Goal: Navigation & Orientation: Go to known website

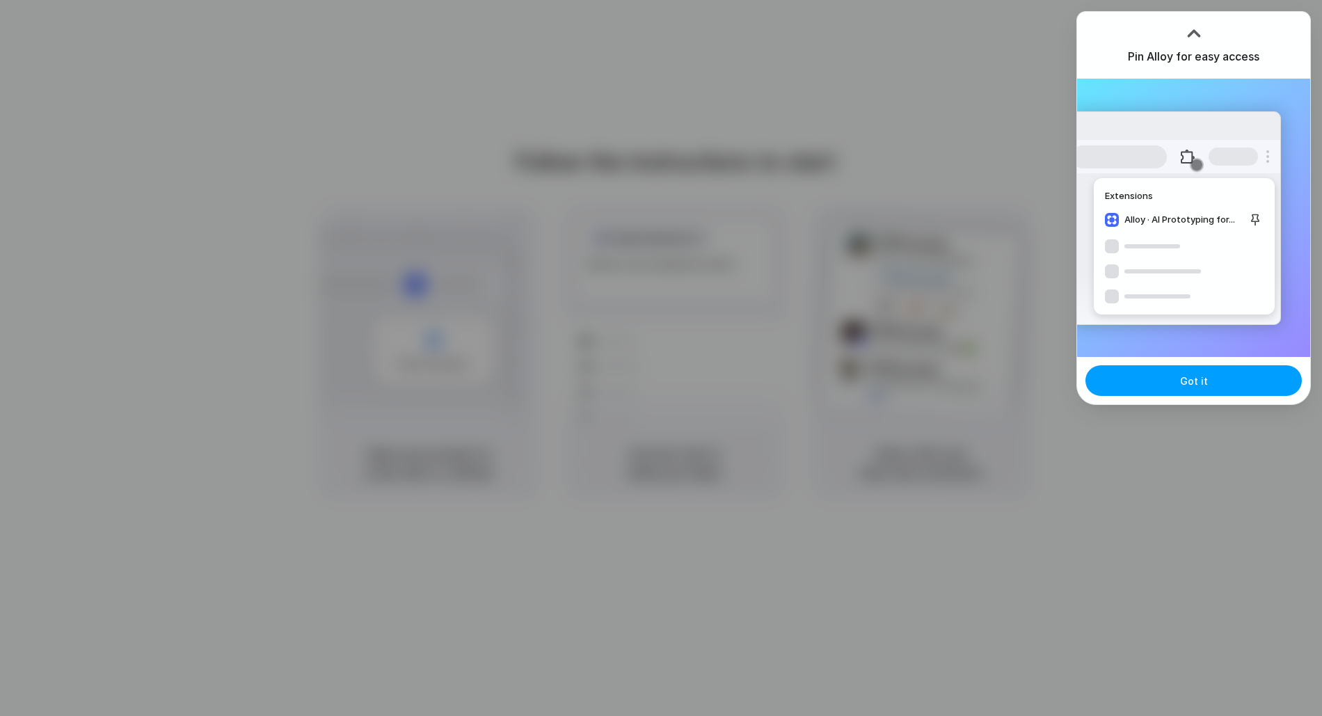
click at [1247, 377] on button "Got it" at bounding box center [1193, 380] width 216 height 31
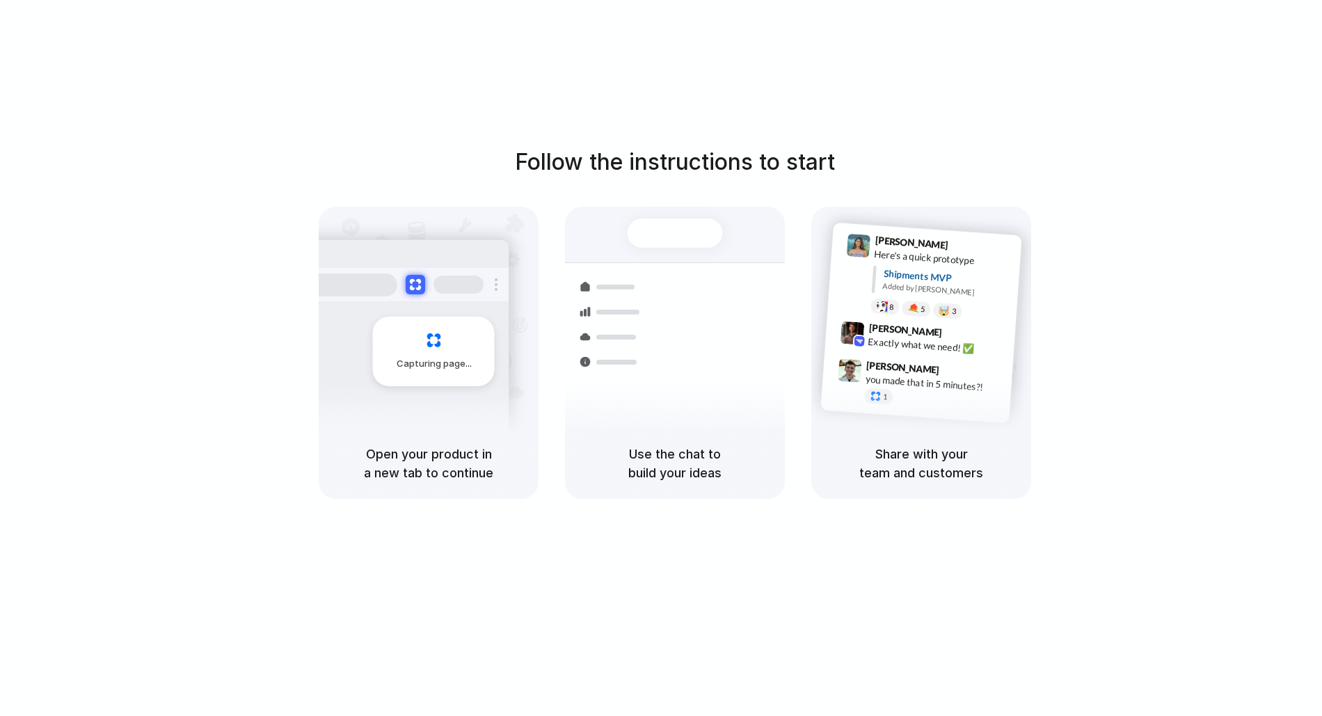
click at [661, 358] on div at bounding box center [661, 358] width 0 height 0
